Goal: Transaction & Acquisition: Obtain resource

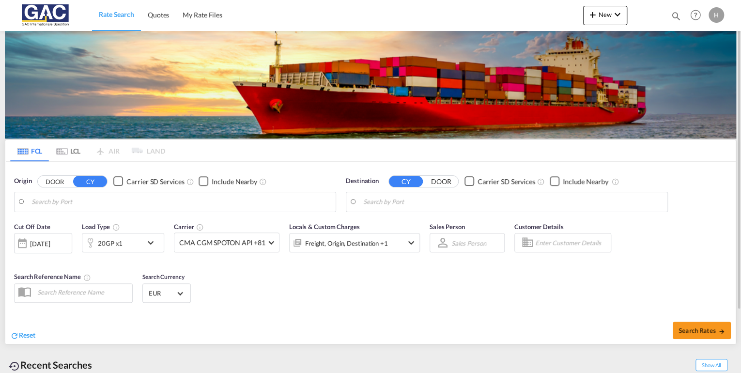
type input "[GEOGRAPHIC_DATA], DEBRV"
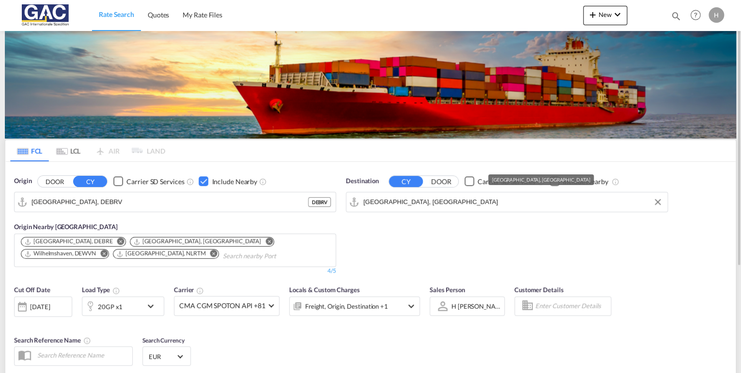
click at [437, 195] on input "[GEOGRAPHIC_DATA], [GEOGRAPHIC_DATA]" at bounding box center [512, 202] width 299 height 15
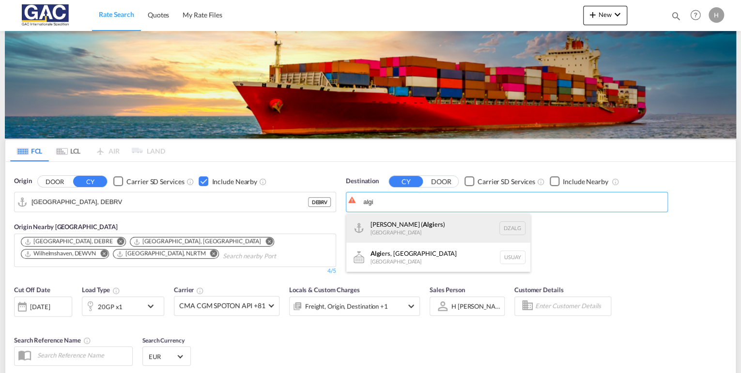
click at [391, 230] on div "[PERSON_NAME] ( Algi ers) [GEOGRAPHIC_DATA] [GEOGRAPHIC_DATA]" at bounding box center [438, 228] width 184 height 29
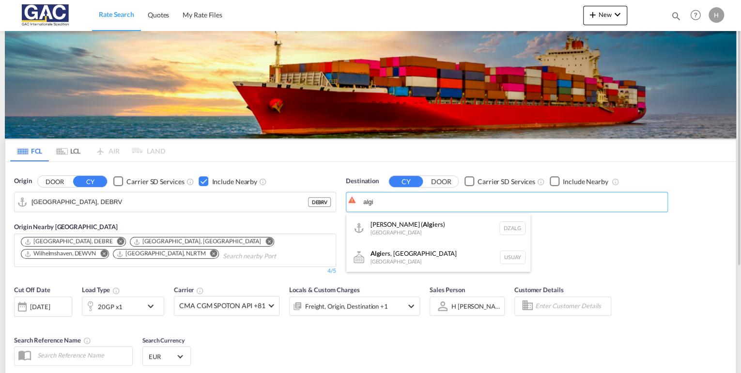
type input "[GEOGRAPHIC_DATA] ([GEOGRAPHIC_DATA]), DZALG"
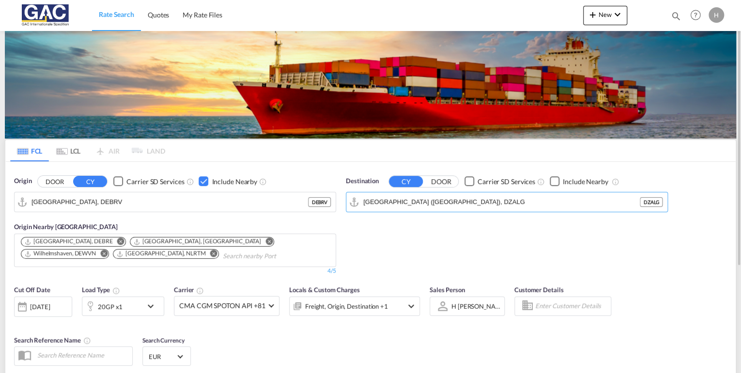
click at [558, 182] on div "Checkbox No Ink" at bounding box center [555, 181] width 10 height 10
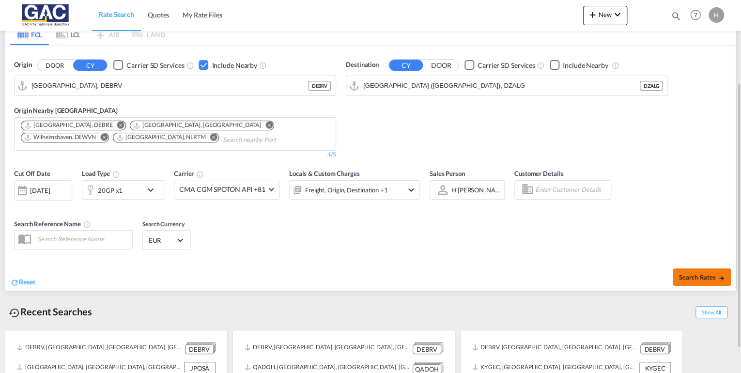
click at [687, 278] on span "Search Rates" at bounding box center [702, 277] width 47 height 8
type input "DEBRV to DZALG / 18 Aug 2025"
